Goal: Task Accomplishment & Management: Manage account settings

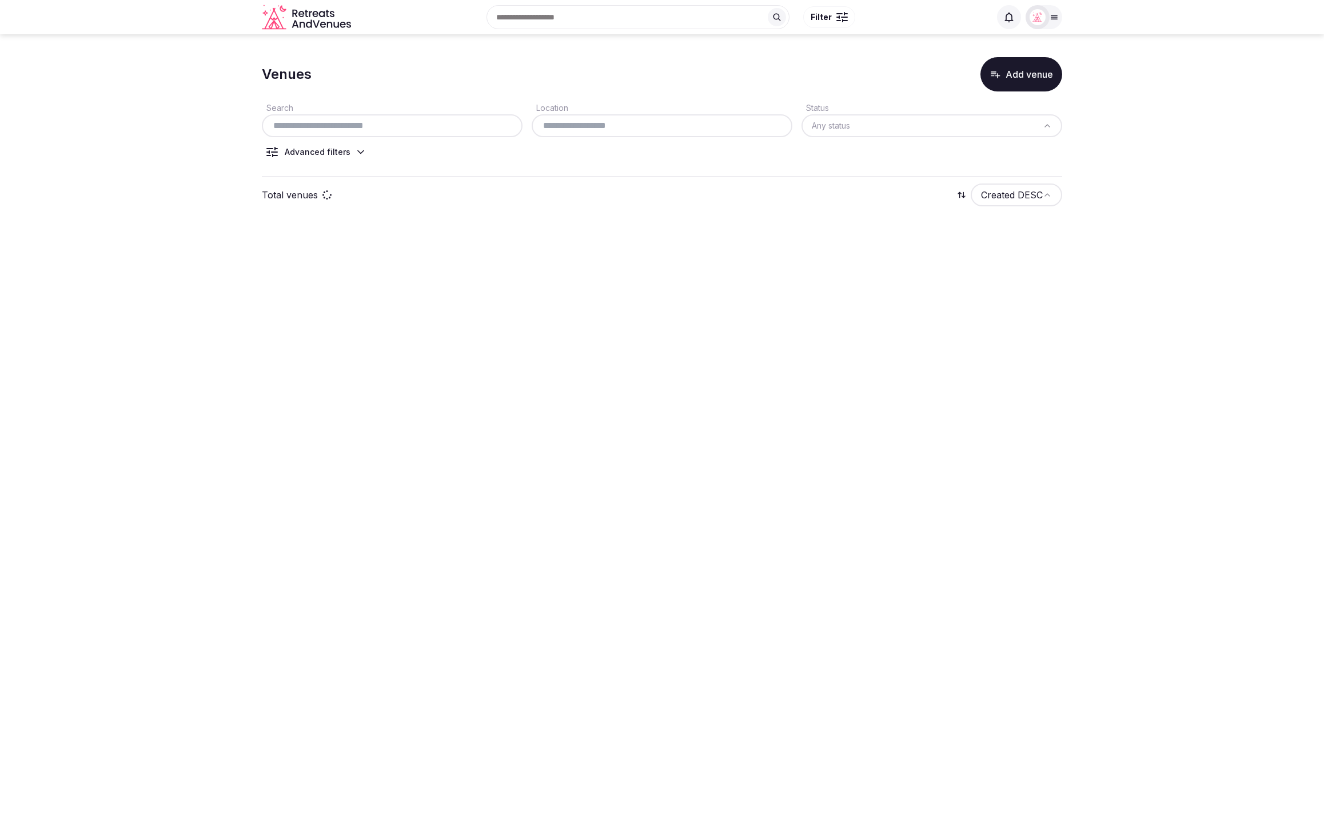
click at [1197, 66] on section "Venues Add venue Search Location Status Any status Advanced filters Total venue…" at bounding box center [662, 135] width 1324 height 202
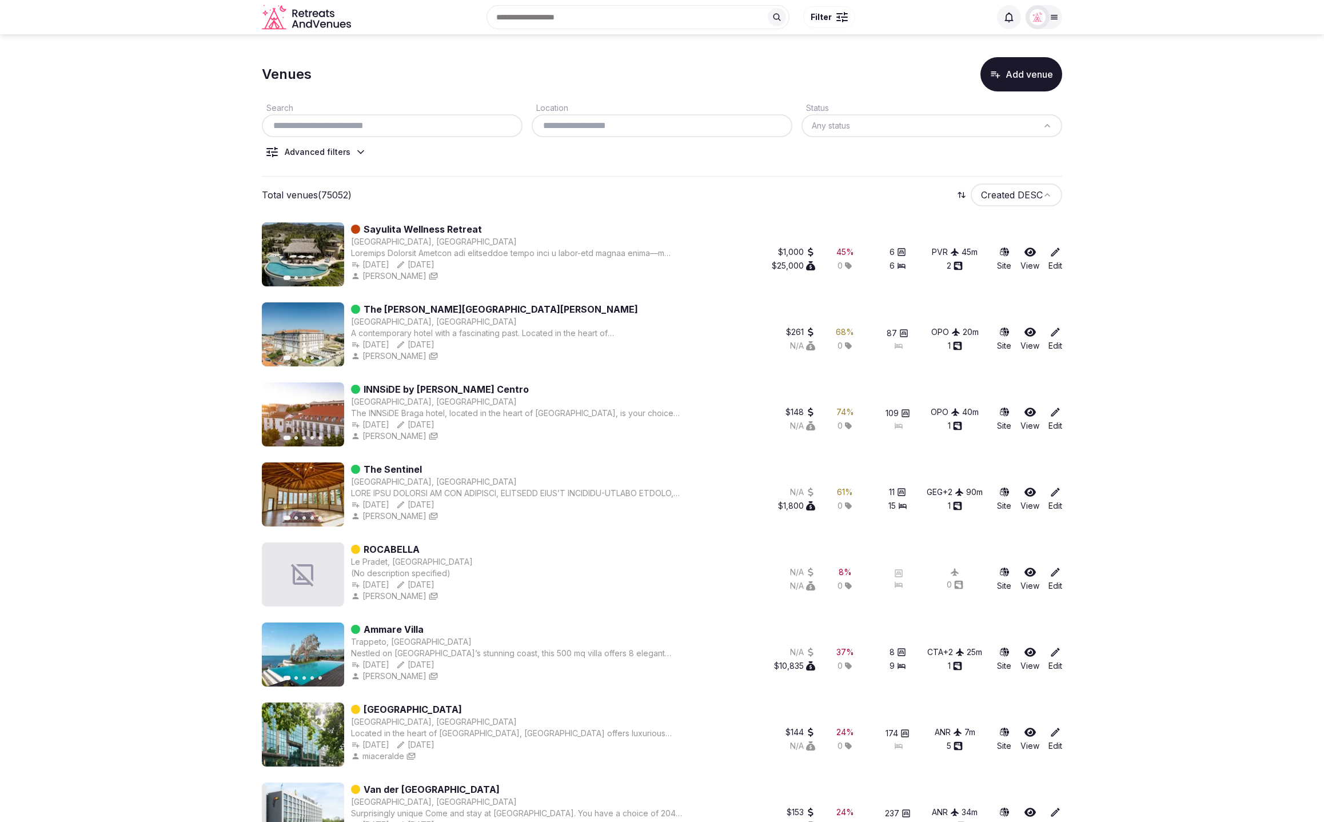
click at [1051, 19] on icon at bounding box center [1054, 17] width 9 height 9
click at [1043, 99] on button "Staff admin" at bounding box center [999, 102] width 105 height 18
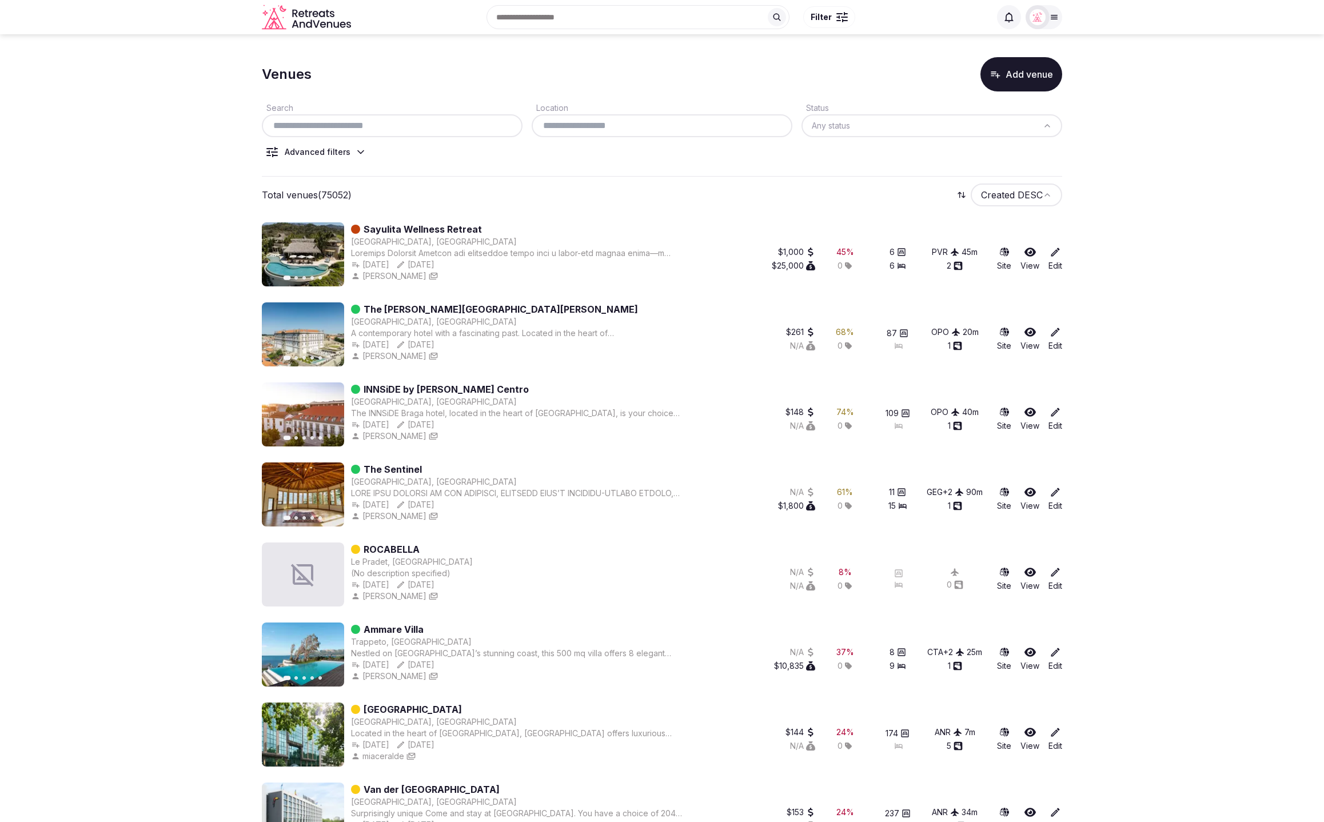
drag, startPoint x: 1161, startPoint y: 143, endPoint x: 1061, endPoint y: 124, distance: 101.3
click at [1053, 25] on div at bounding box center [1044, 17] width 37 height 24
click at [1029, 104] on button "Staff admin" at bounding box center [999, 102] width 105 height 18
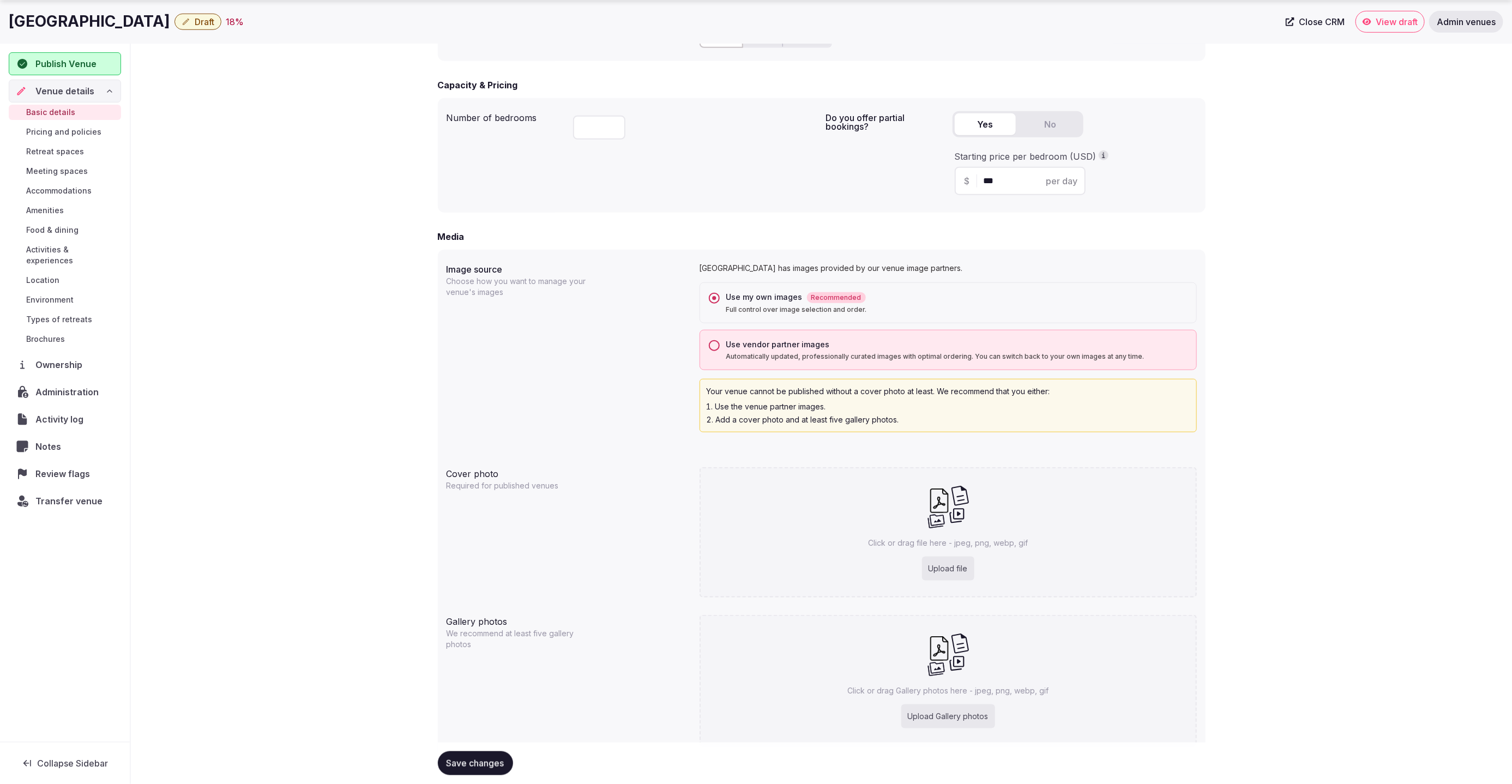
scroll to position [706, 0]
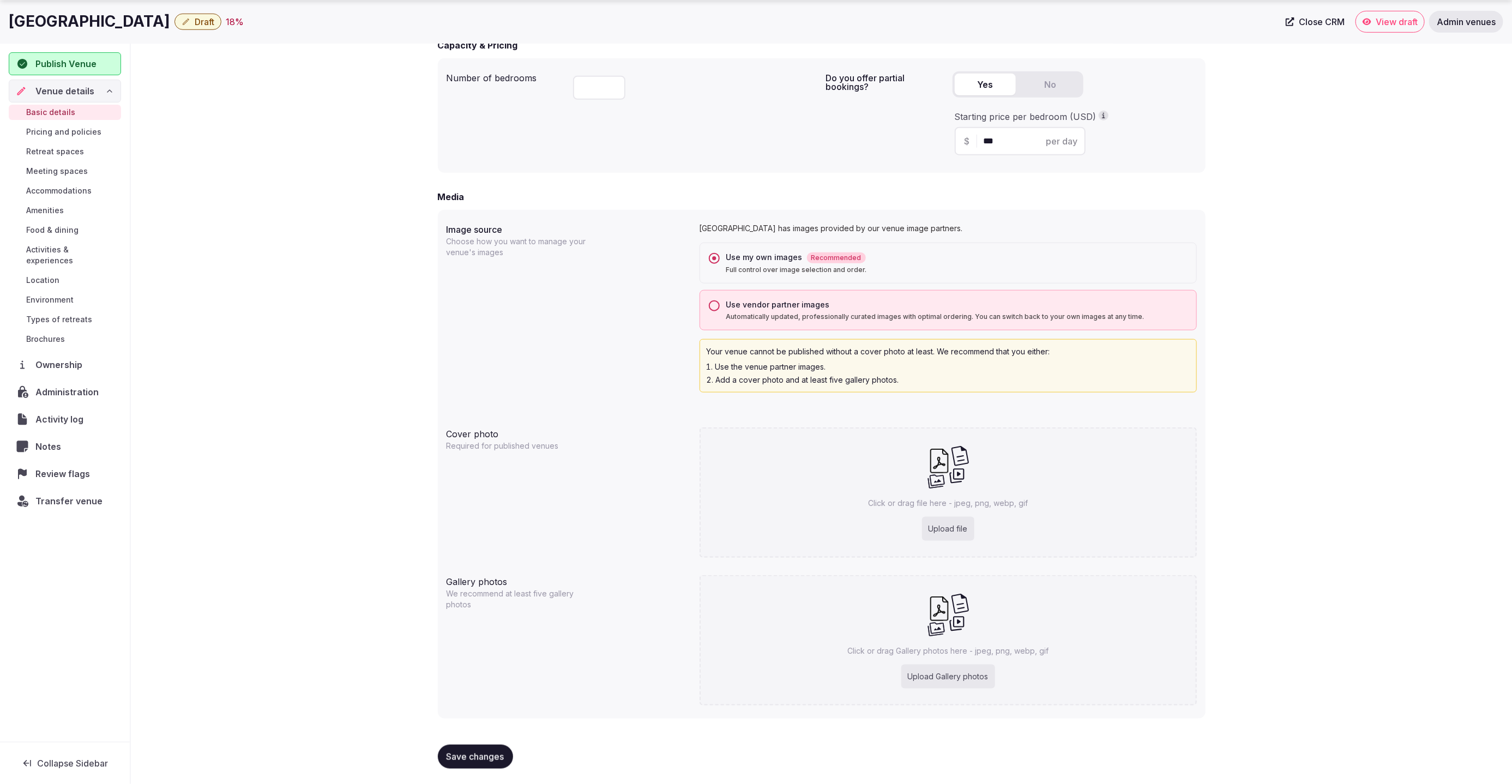
click at [713, 301] on button "Use vendor partner images Automatically updated, professionally curated images …" at bounding box center [714, 305] width 10 height 10
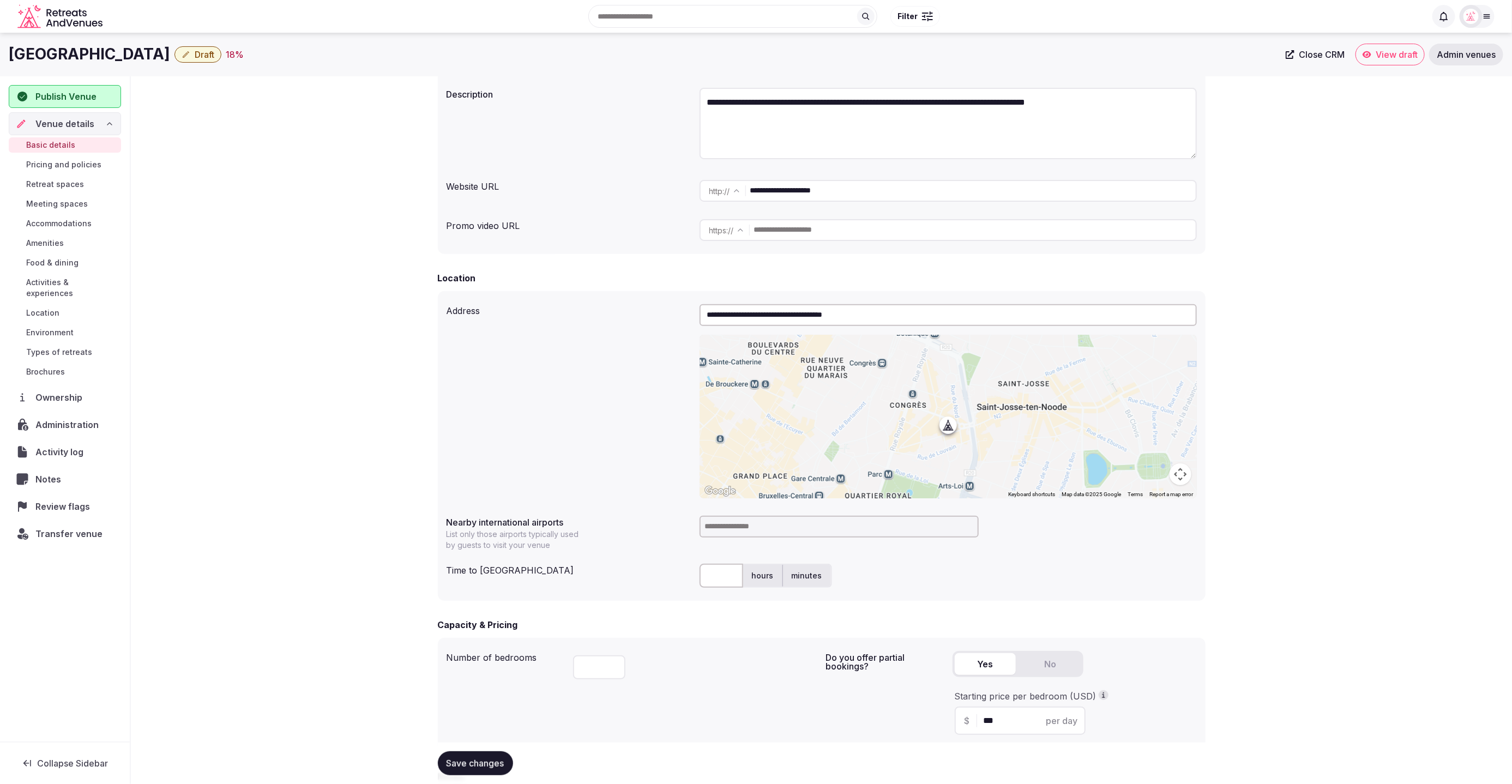
scroll to position [0, 0]
